Goal: Task Accomplishment & Management: Manage account settings

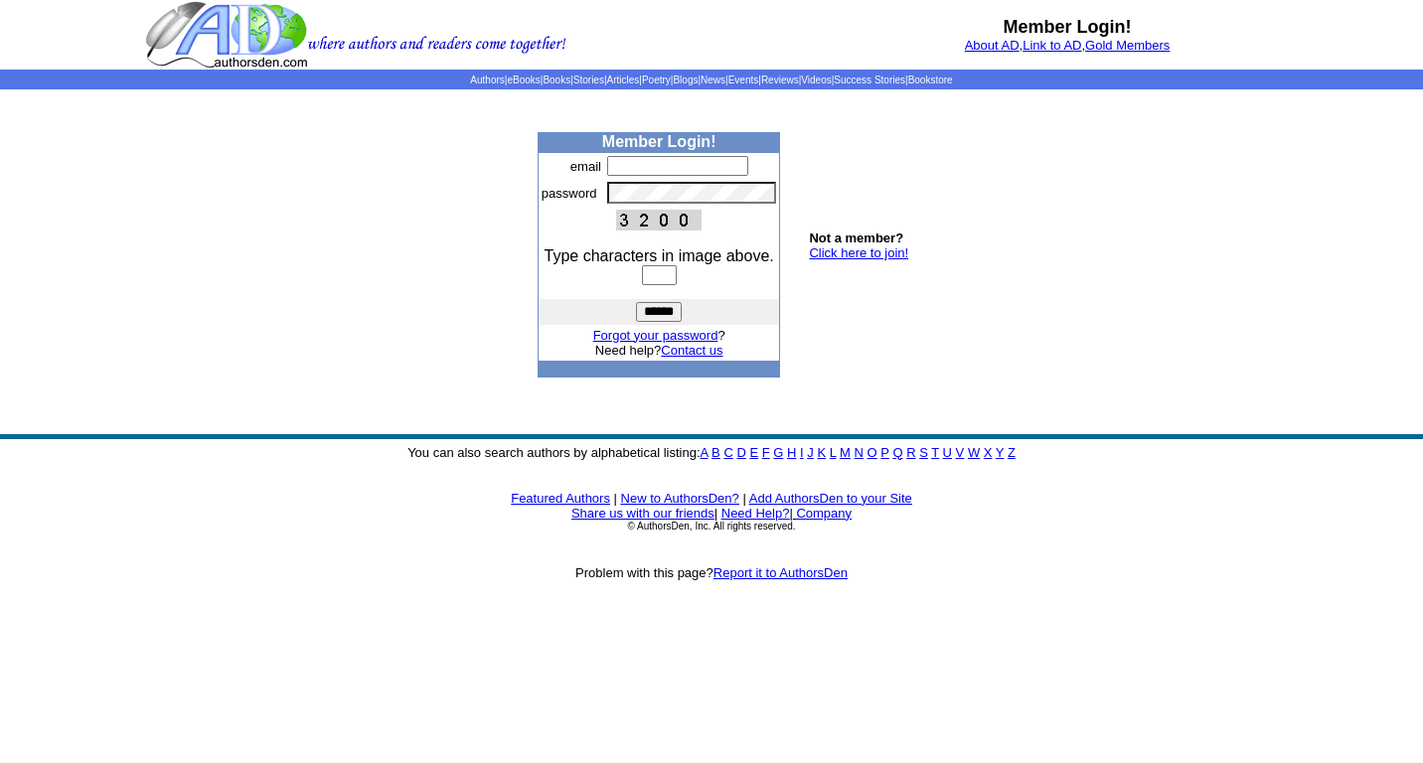
type input "**********"
click at [666, 269] on input "text" at bounding box center [659, 275] width 35 height 20
type input "****"
click at [636, 302] on input "******" at bounding box center [659, 312] width 46 height 20
